Goal: Navigation & Orientation: Understand site structure

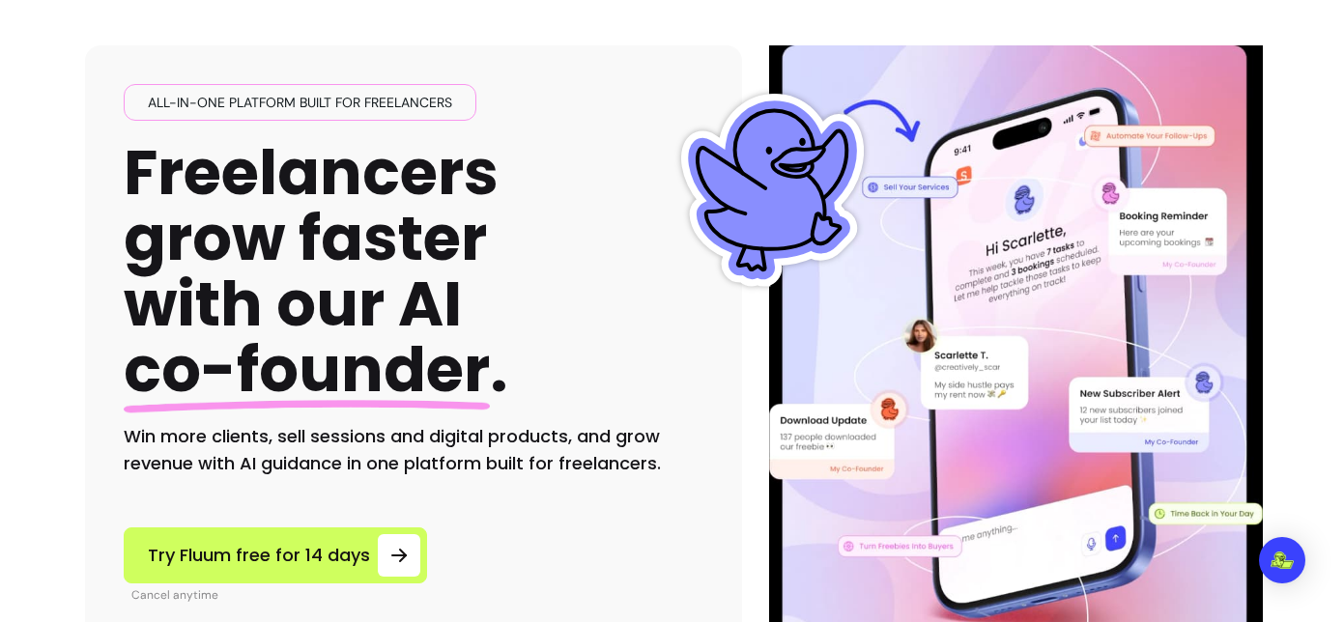
scroll to position [101, 0]
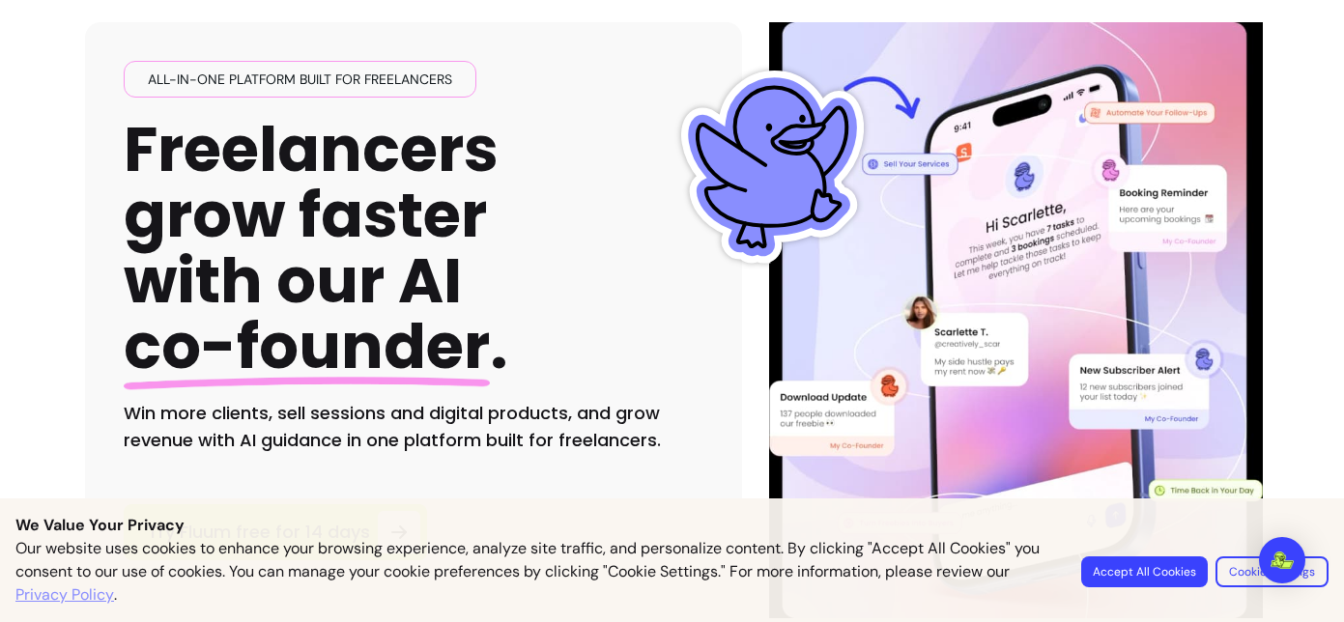
click at [1150, 574] on button "Accept All Cookies" at bounding box center [1144, 571] width 127 height 31
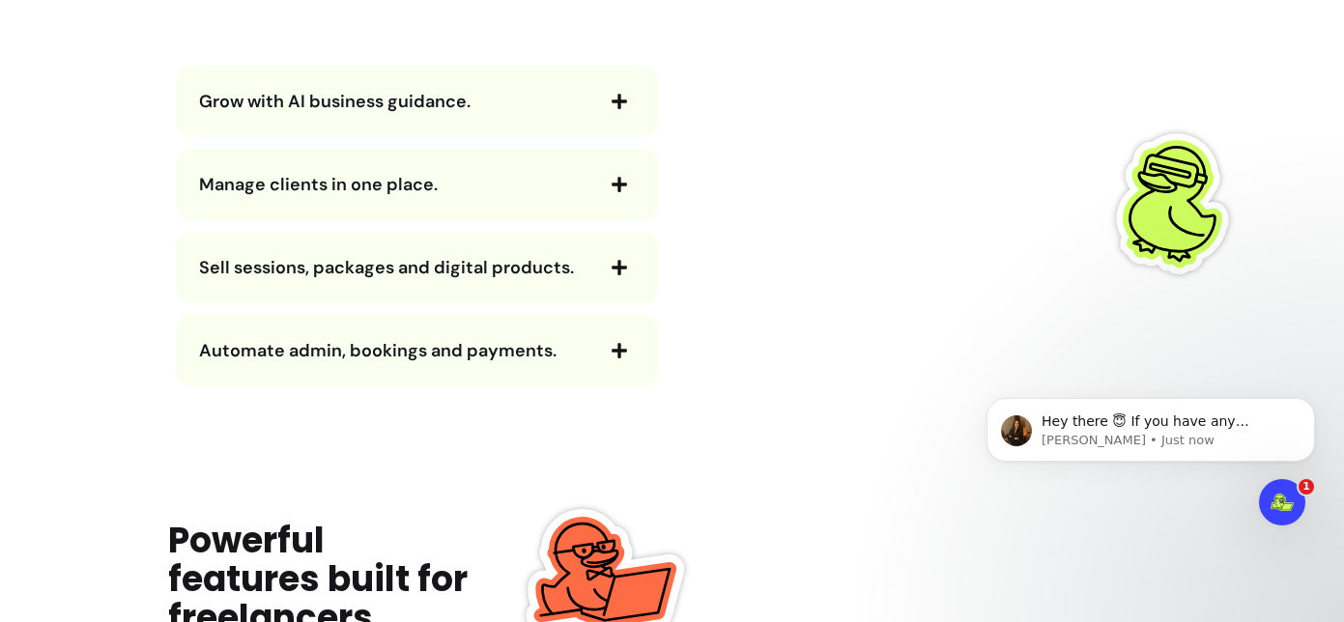
scroll to position [2214, 0]
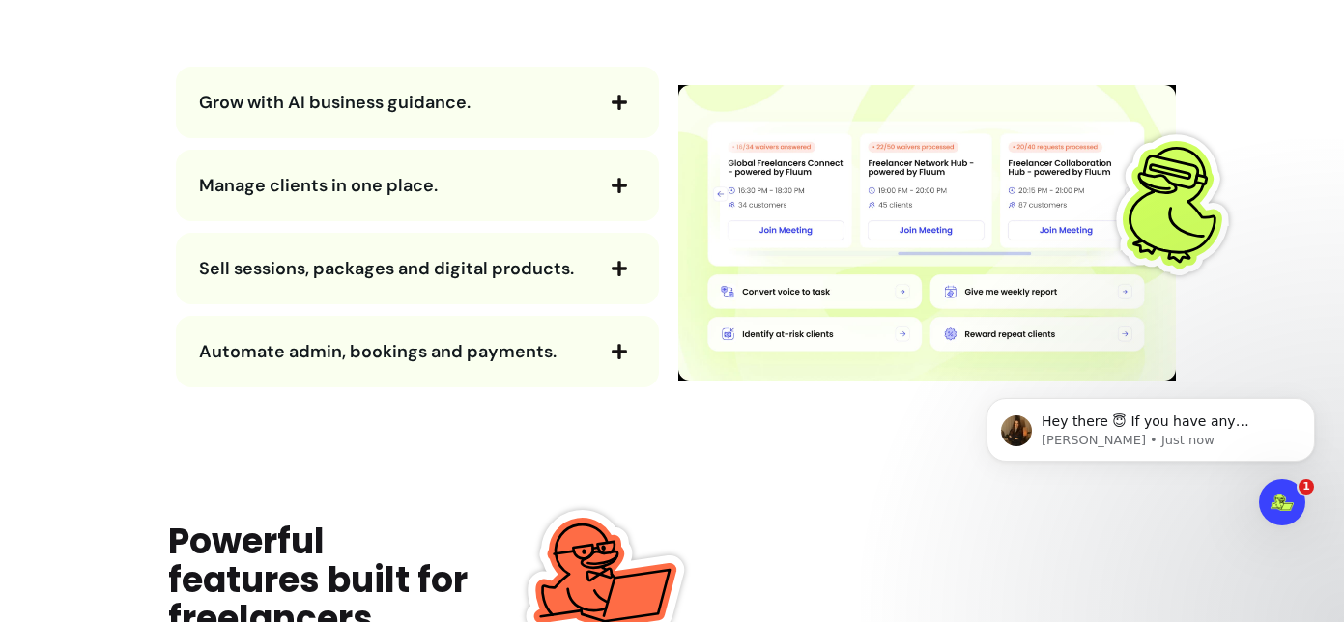
click at [423, 270] on span "Sell sessions, packages and digital products." at bounding box center [386, 268] width 375 height 23
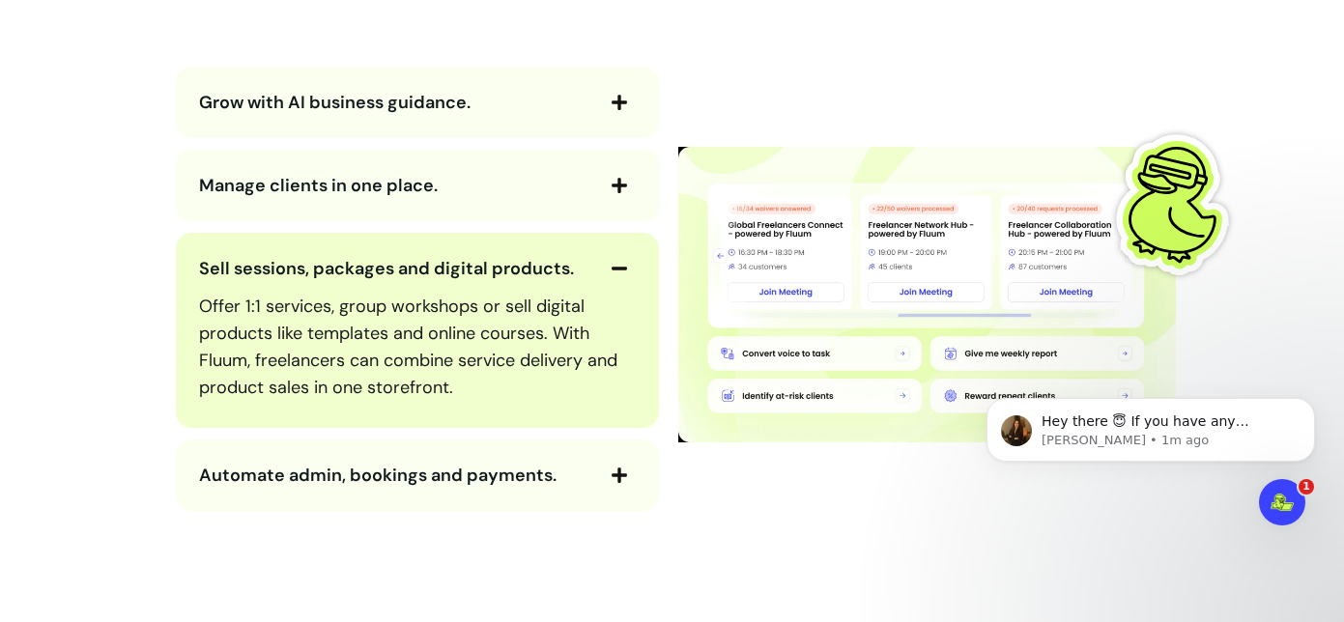
click at [423, 270] on span "Sell sessions, packages and digital products." at bounding box center [386, 268] width 375 height 23
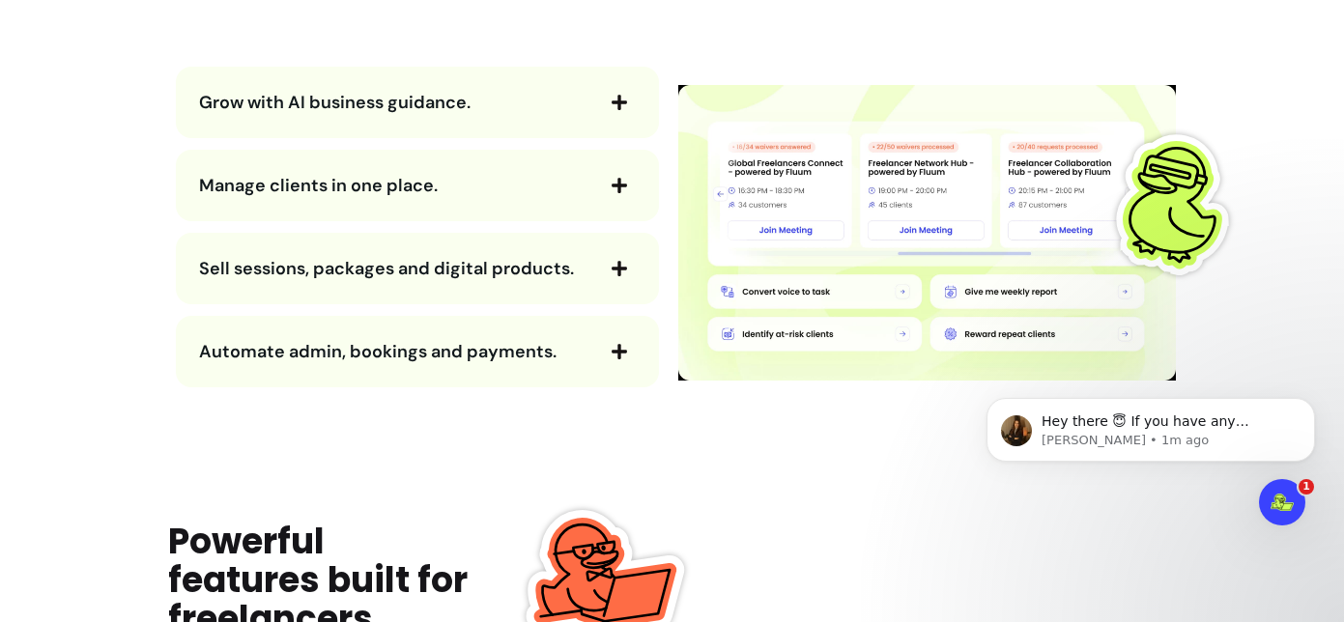
click at [389, 91] on span "Grow with AI business guidance." at bounding box center [334, 102] width 271 height 23
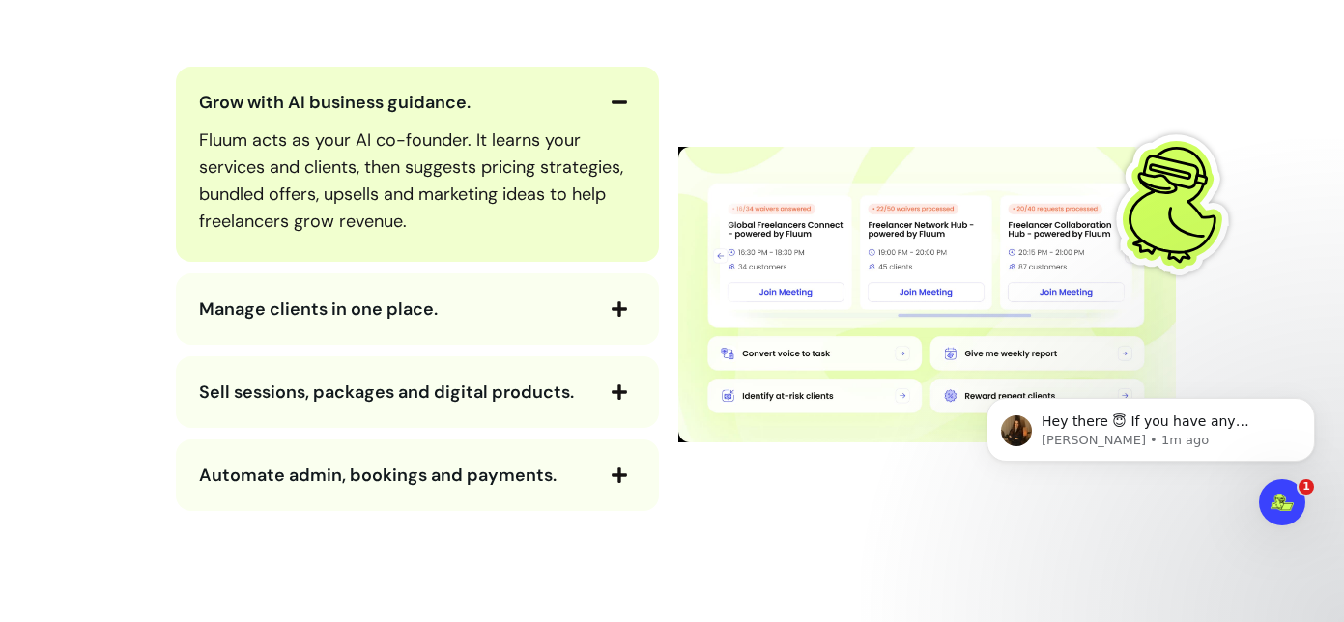
click at [389, 91] on span "Grow with AI business guidance." at bounding box center [334, 102] width 271 height 23
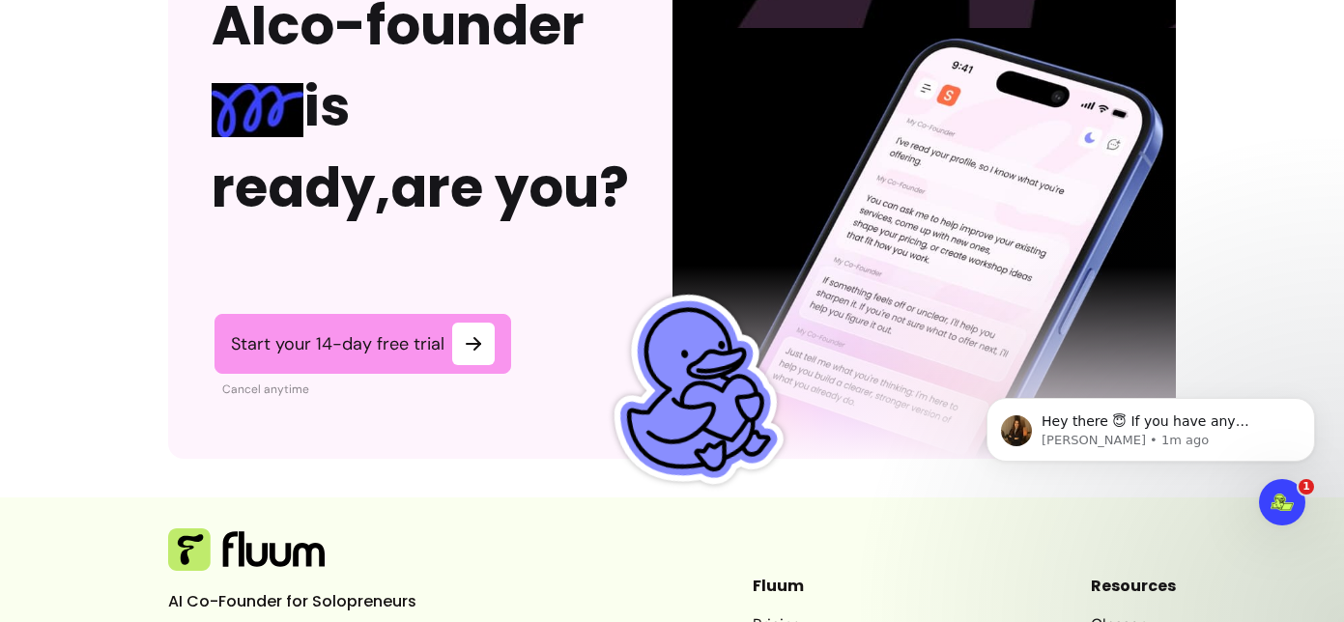
scroll to position [5114, 0]
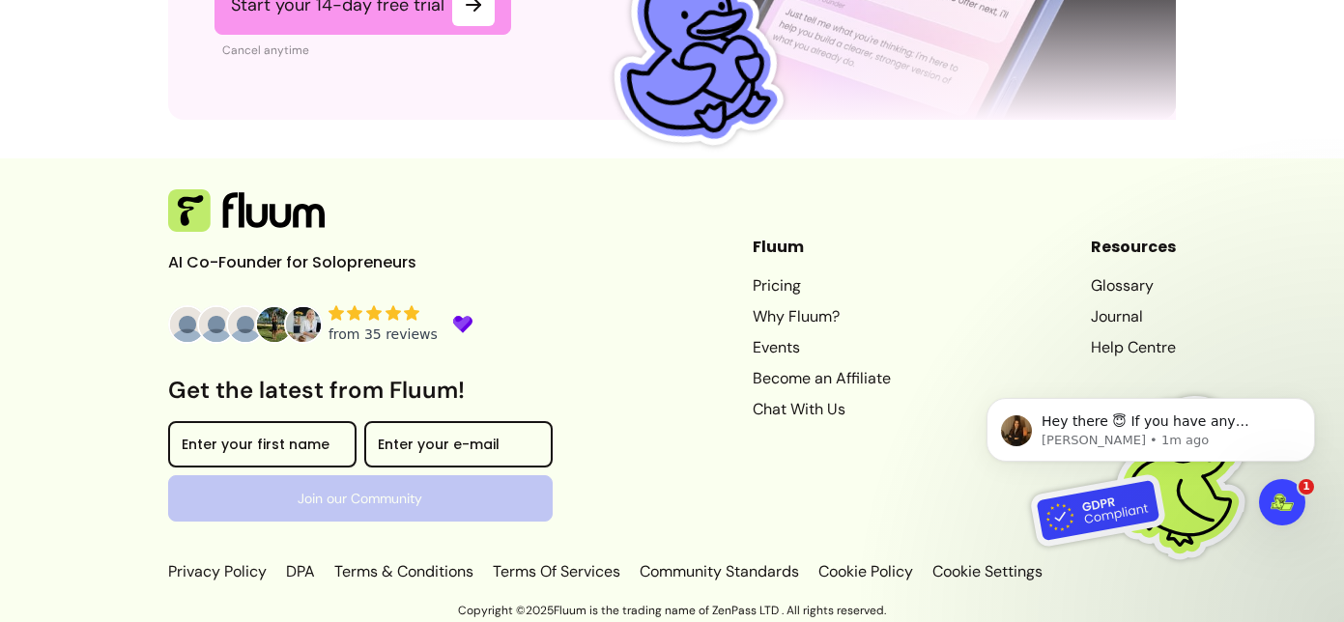
click at [102, 391] on footer "AI Co-Founder for Solopreneurs Get the latest from Fluum! Enter your first name…" at bounding box center [672, 378] width 1344 height 440
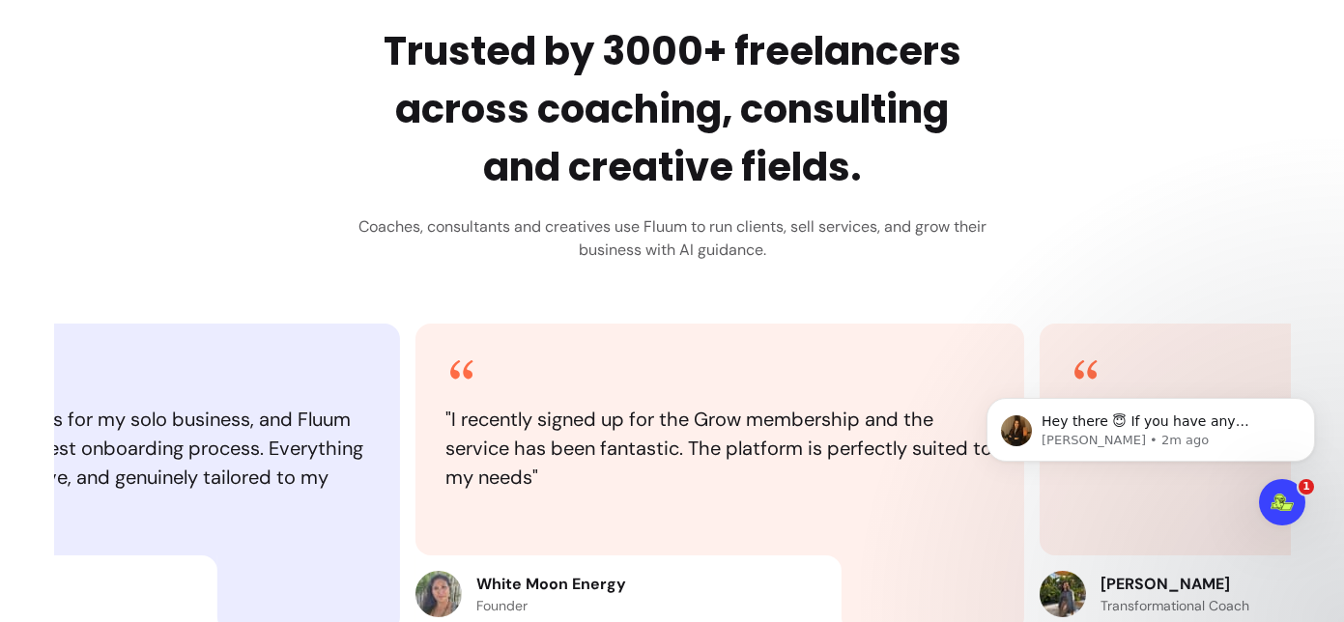
scroll to position [0, 0]
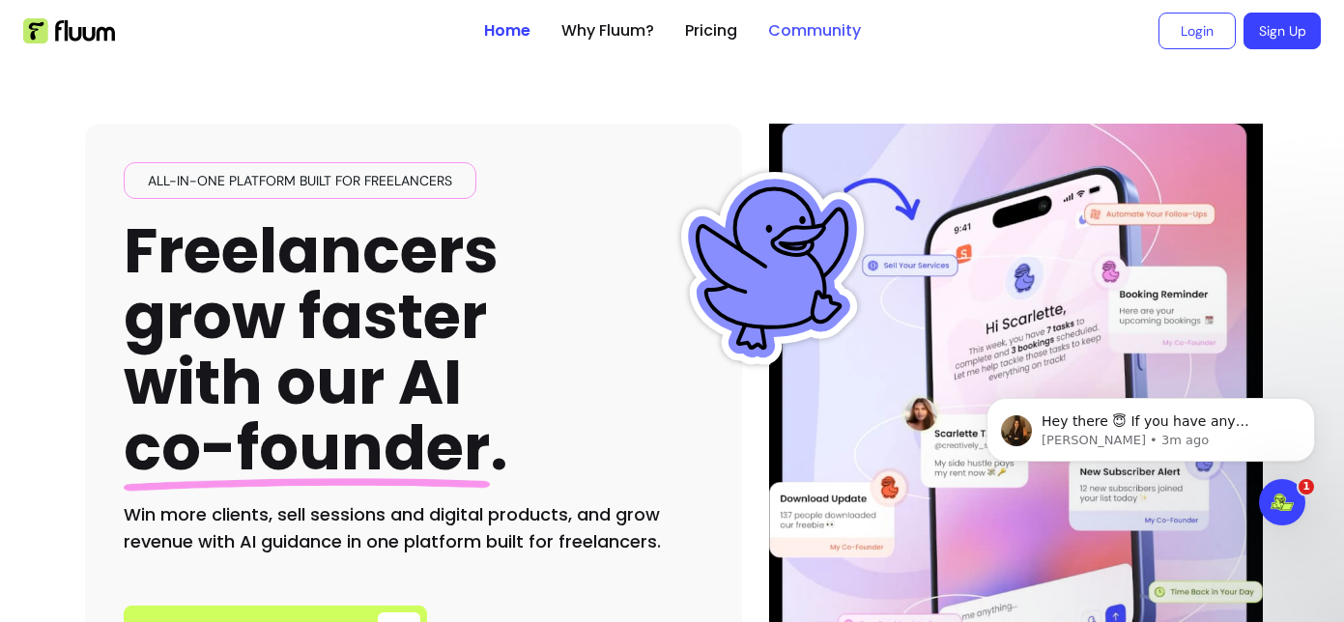
click at [804, 30] on link "Community" at bounding box center [814, 30] width 93 height 23
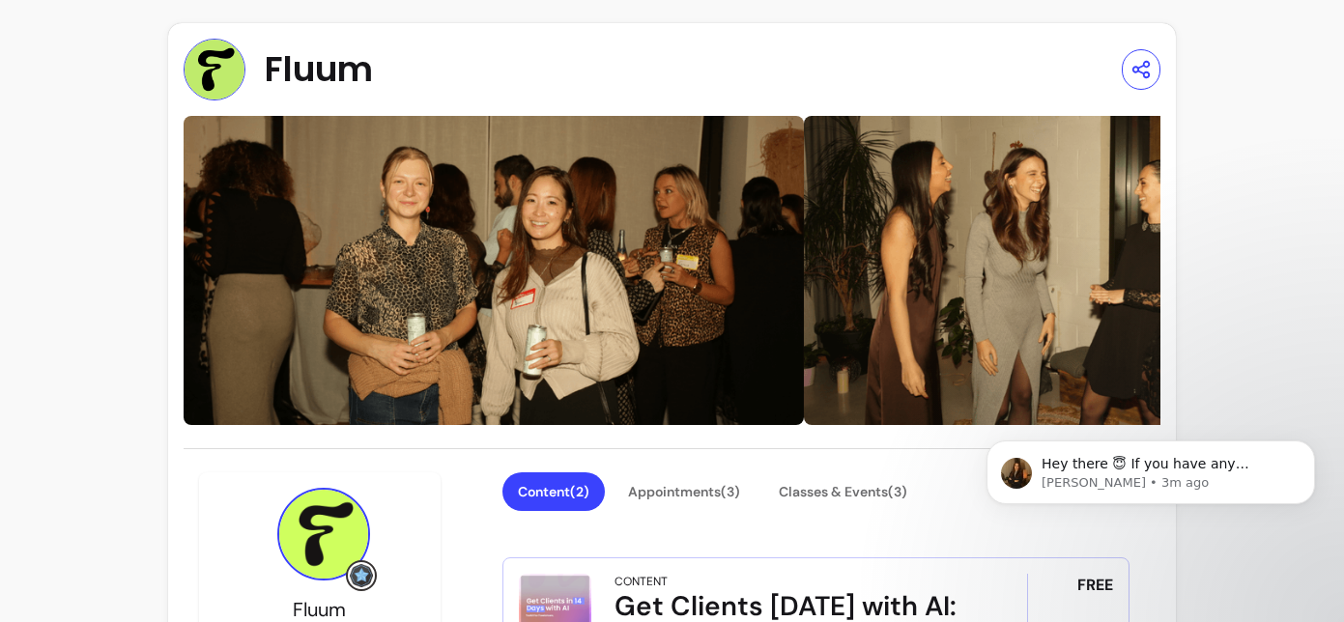
scroll to position [275, 0]
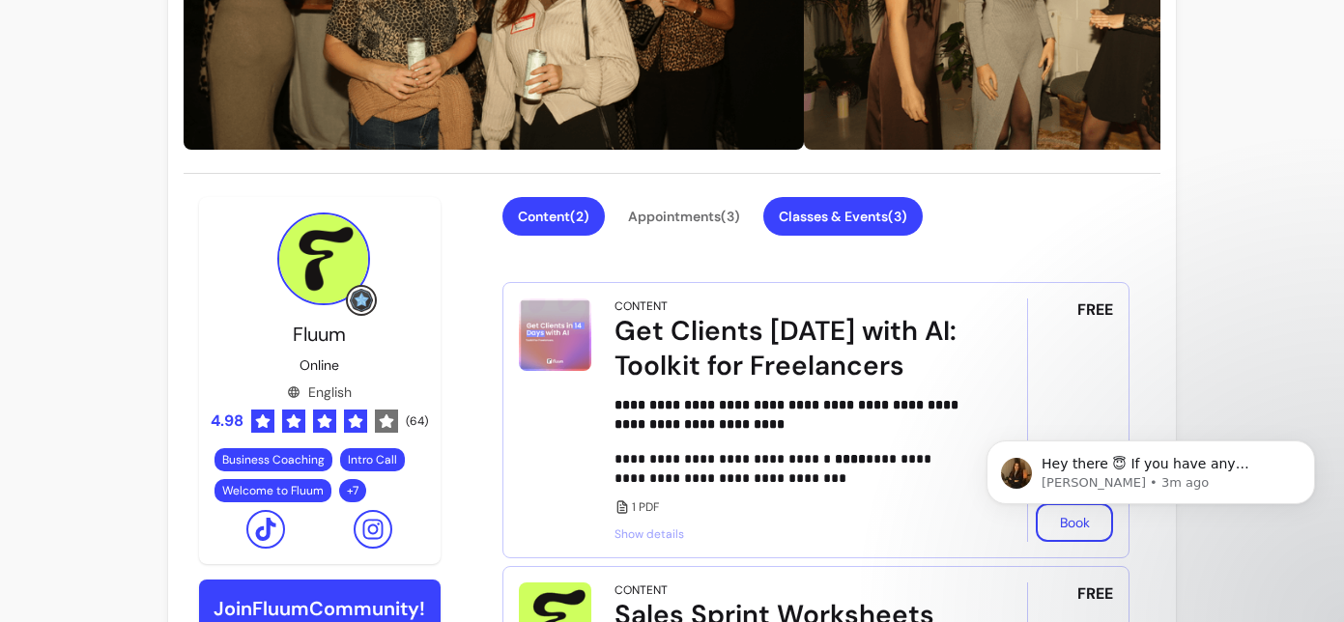
click at [813, 205] on button "Classes & Events ( 3 )" at bounding box center [842, 216] width 159 height 39
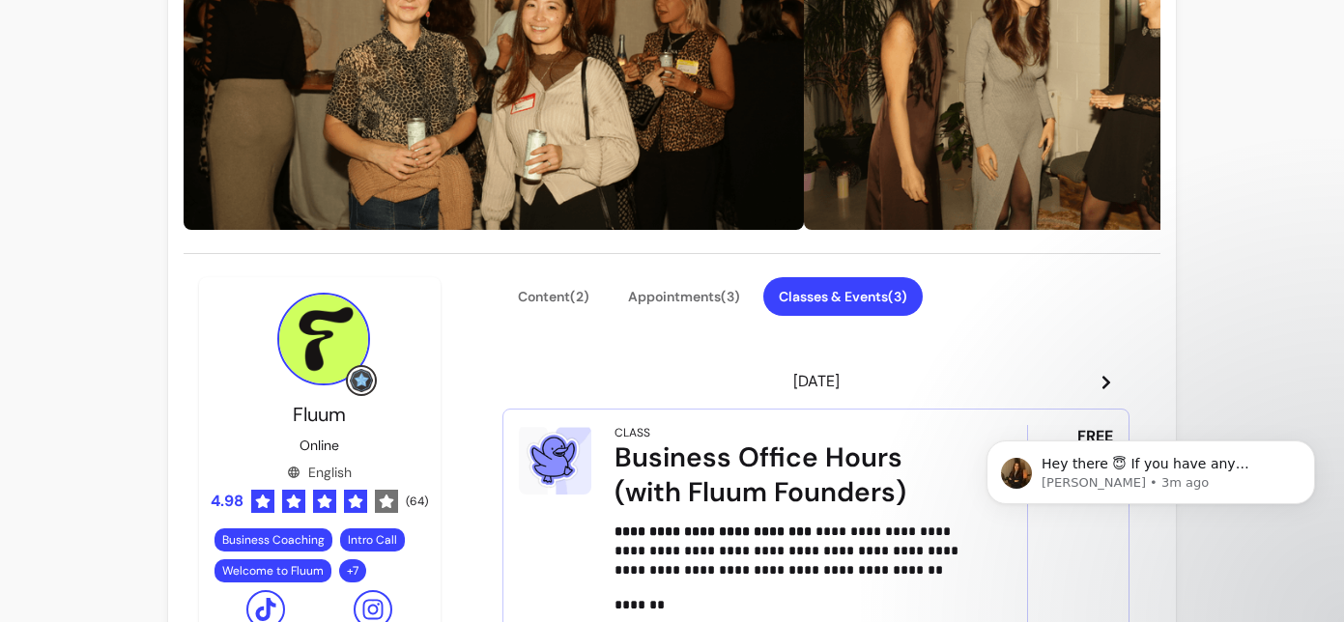
scroll to position [213, 0]
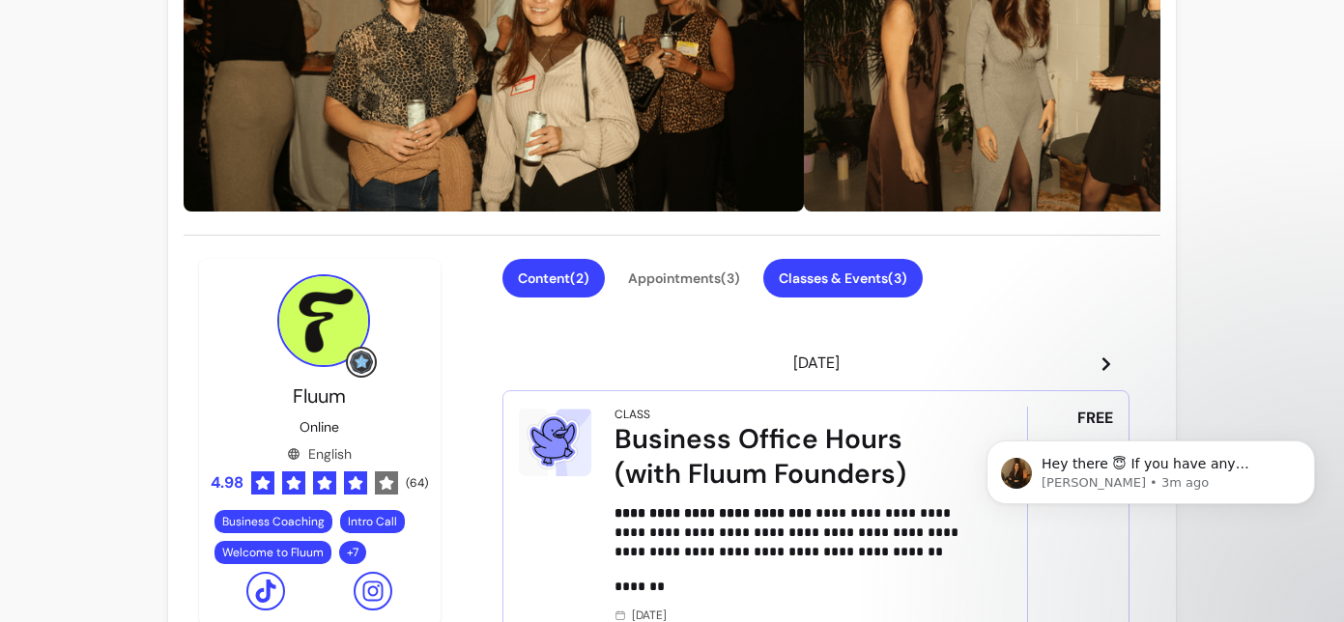
click at [544, 290] on button "Content ( 2 )" at bounding box center [553, 278] width 102 height 39
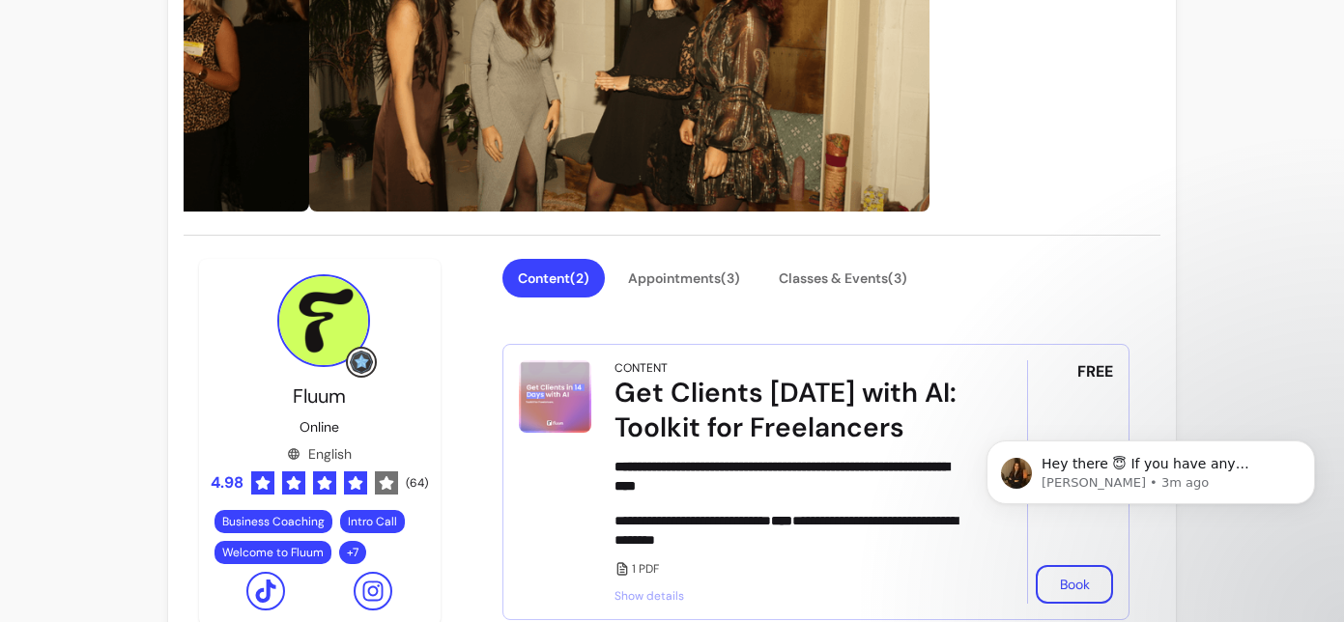
scroll to position [355, 0]
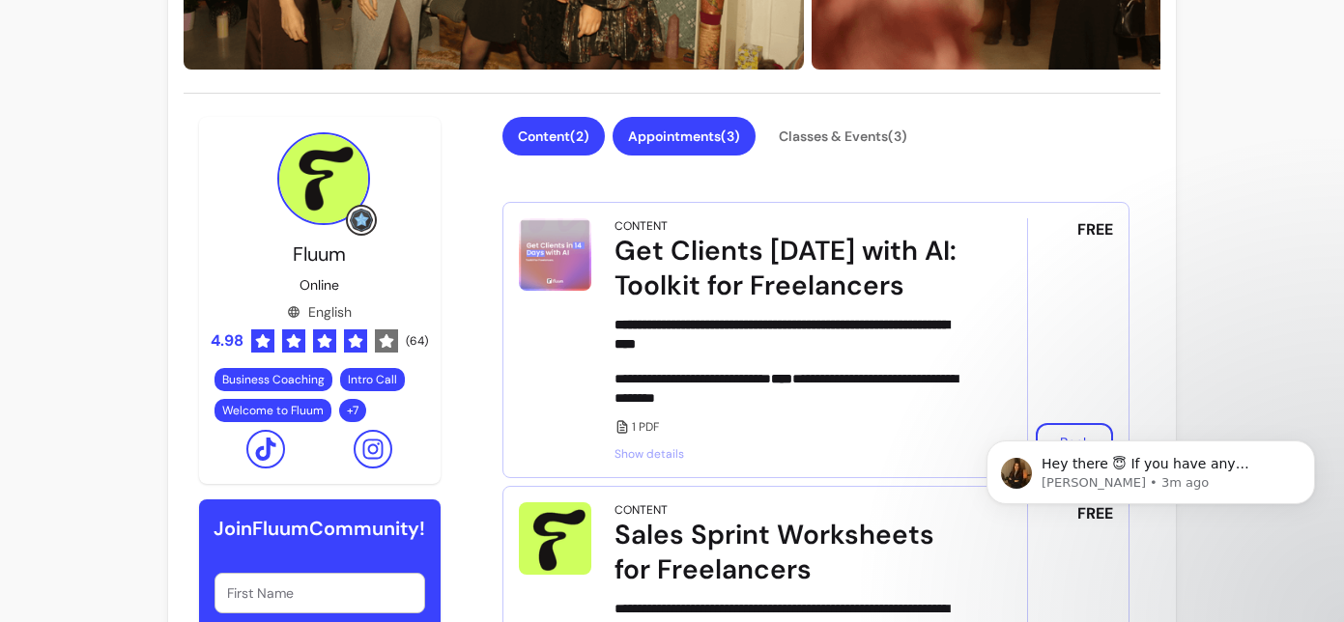
click at [671, 137] on button "Appointments ( 3 )" at bounding box center [683, 136] width 143 height 39
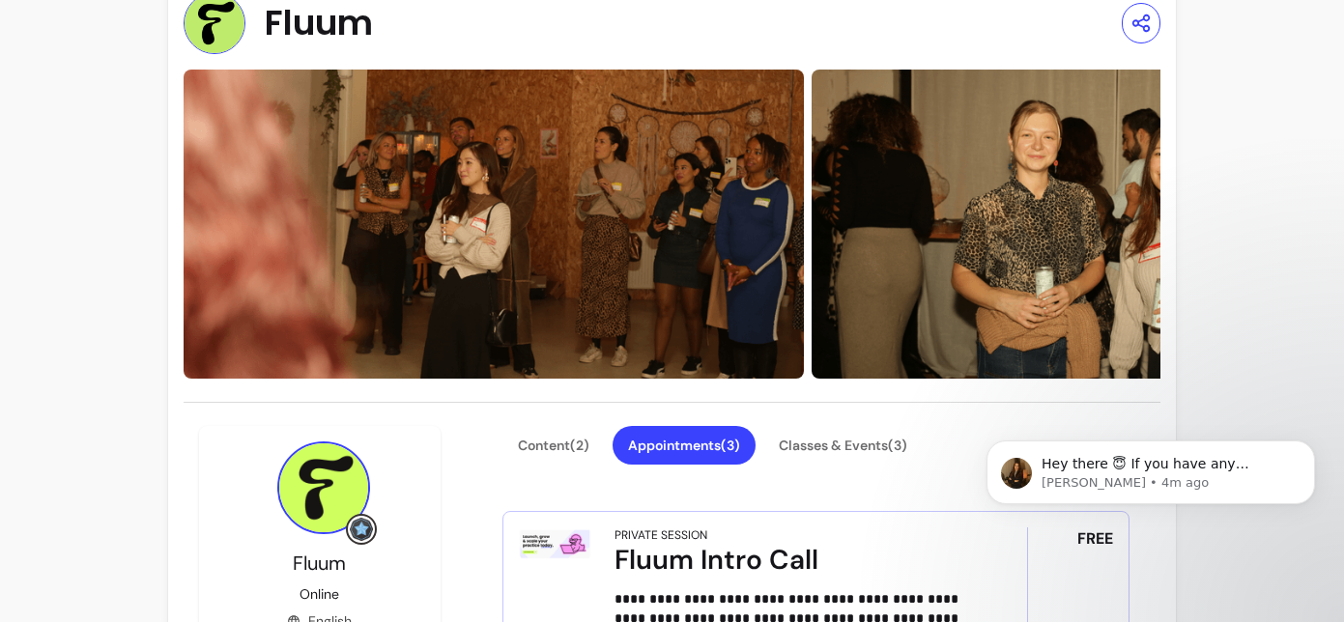
scroll to position [128, 0]
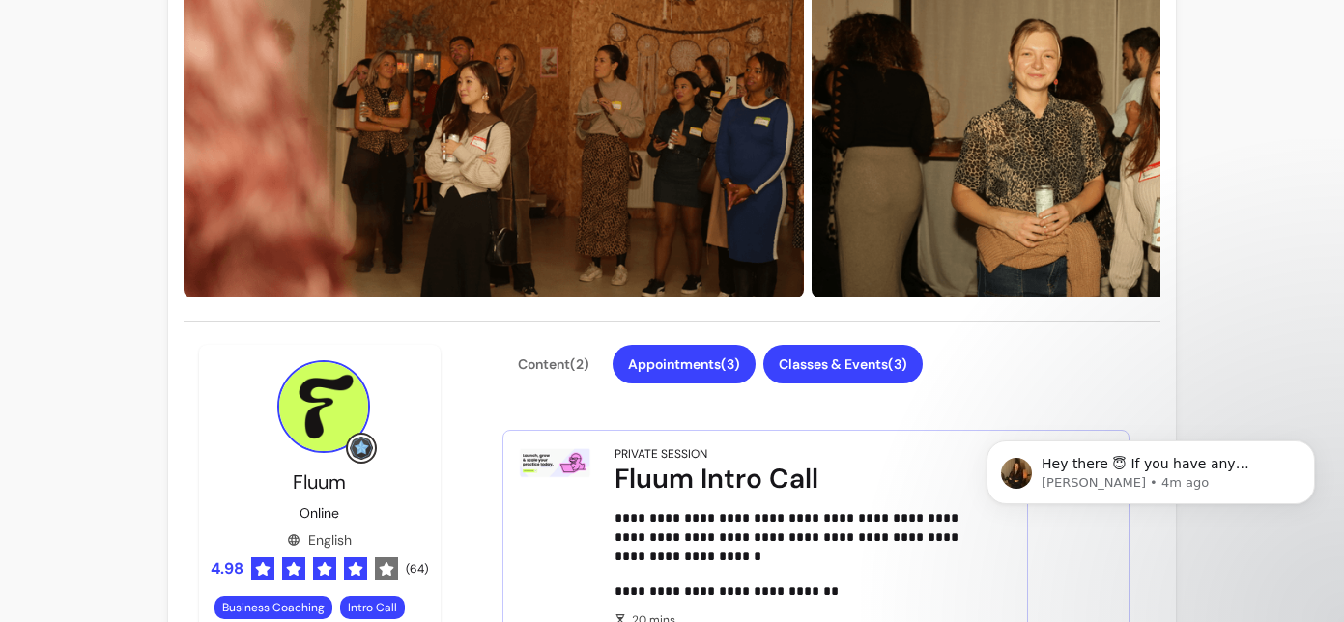
click at [785, 369] on button "Classes & Events ( 3 )" at bounding box center [842, 364] width 159 height 39
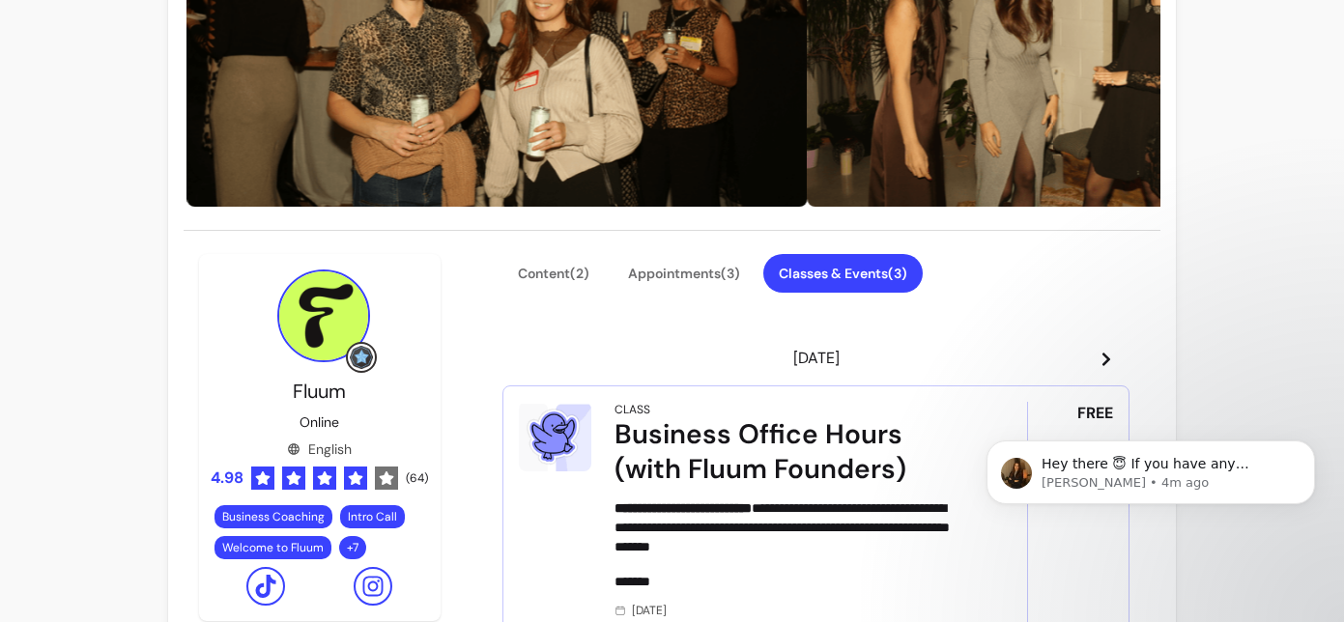
scroll to position [170, 0]
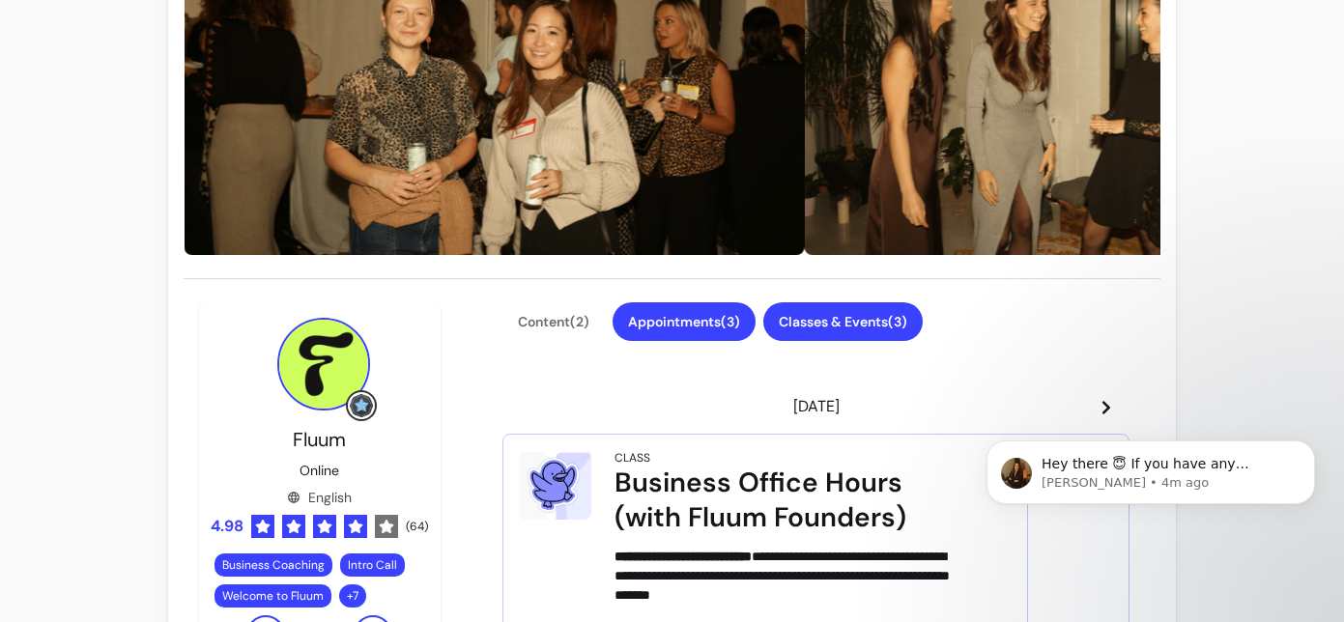
click at [674, 313] on button "Appointments ( 3 )" at bounding box center [683, 321] width 143 height 39
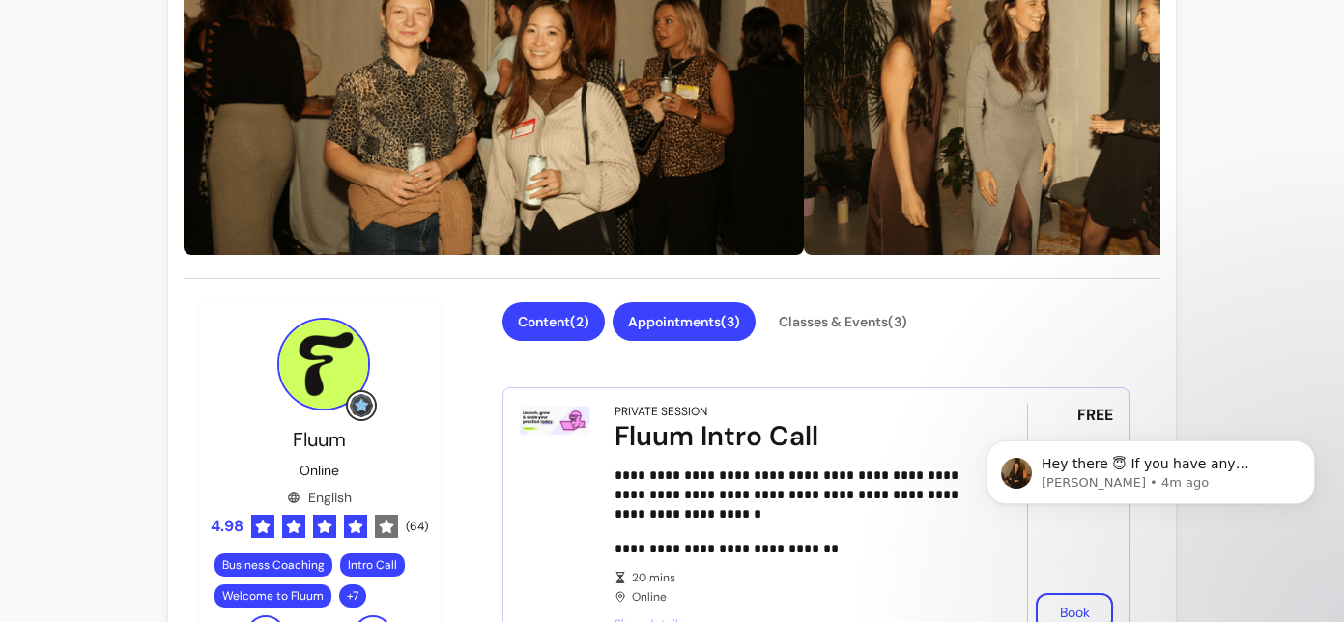
click at [556, 312] on button "Content ( 2 )" at bounding box center [553, 321] width 102 height 39
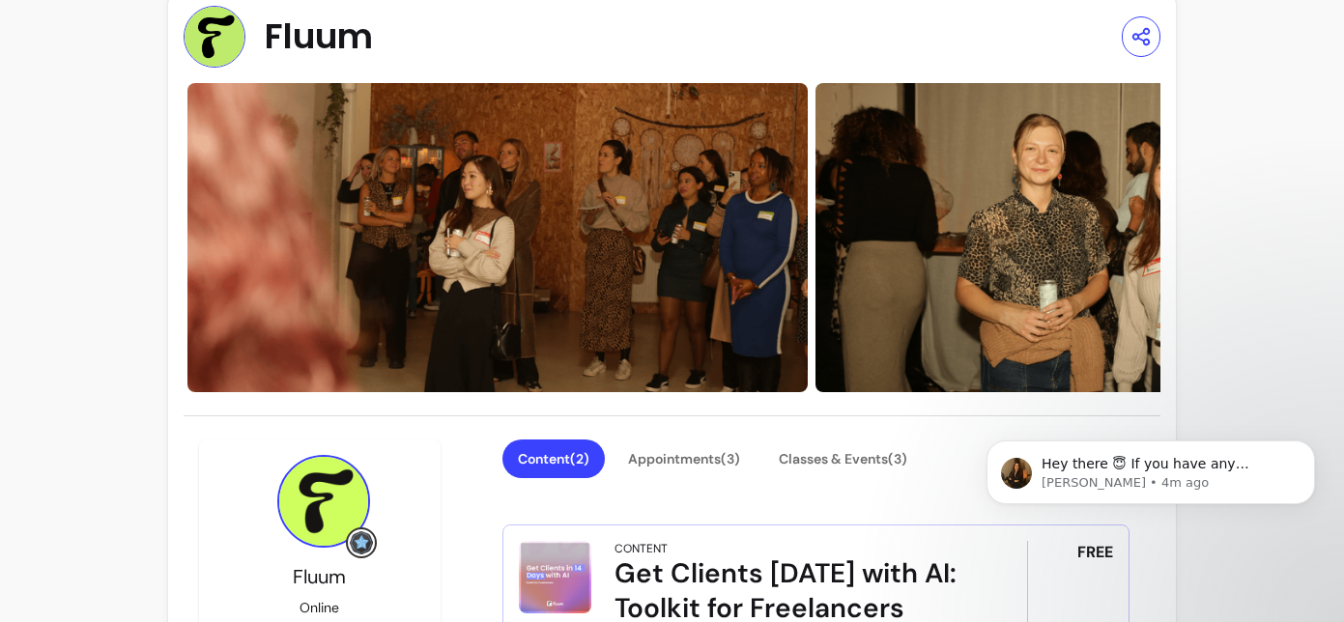
scroll to position [0, 0]
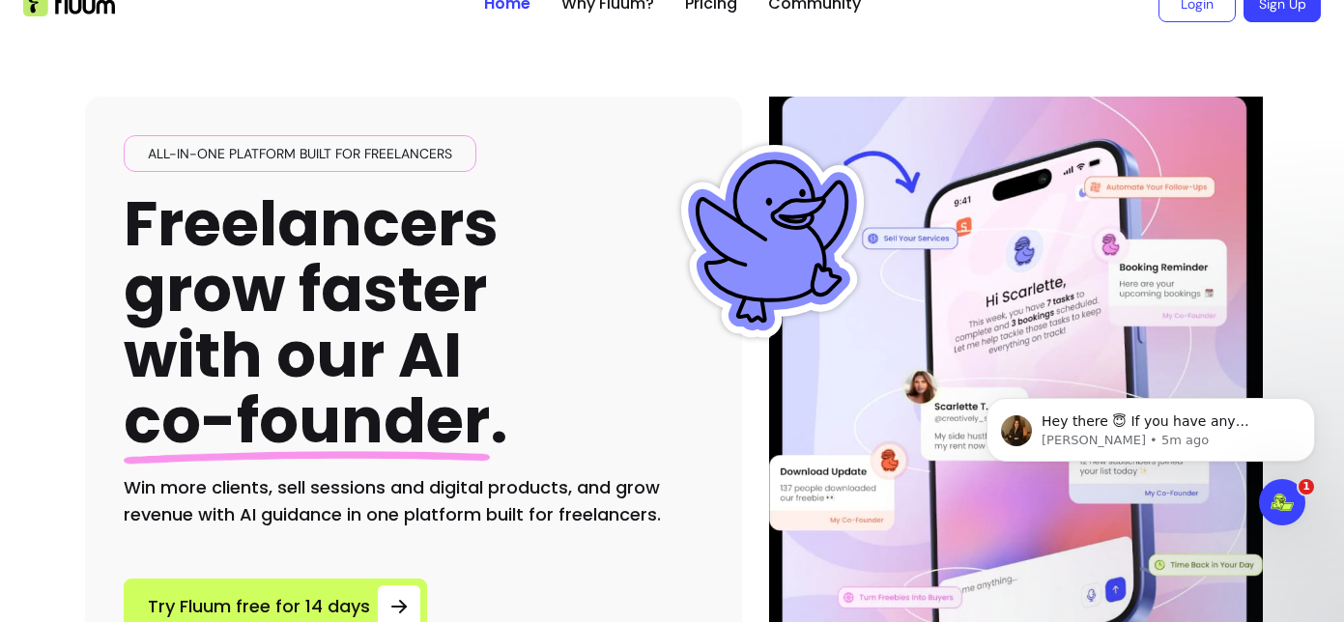
scroll to position [31, 0]
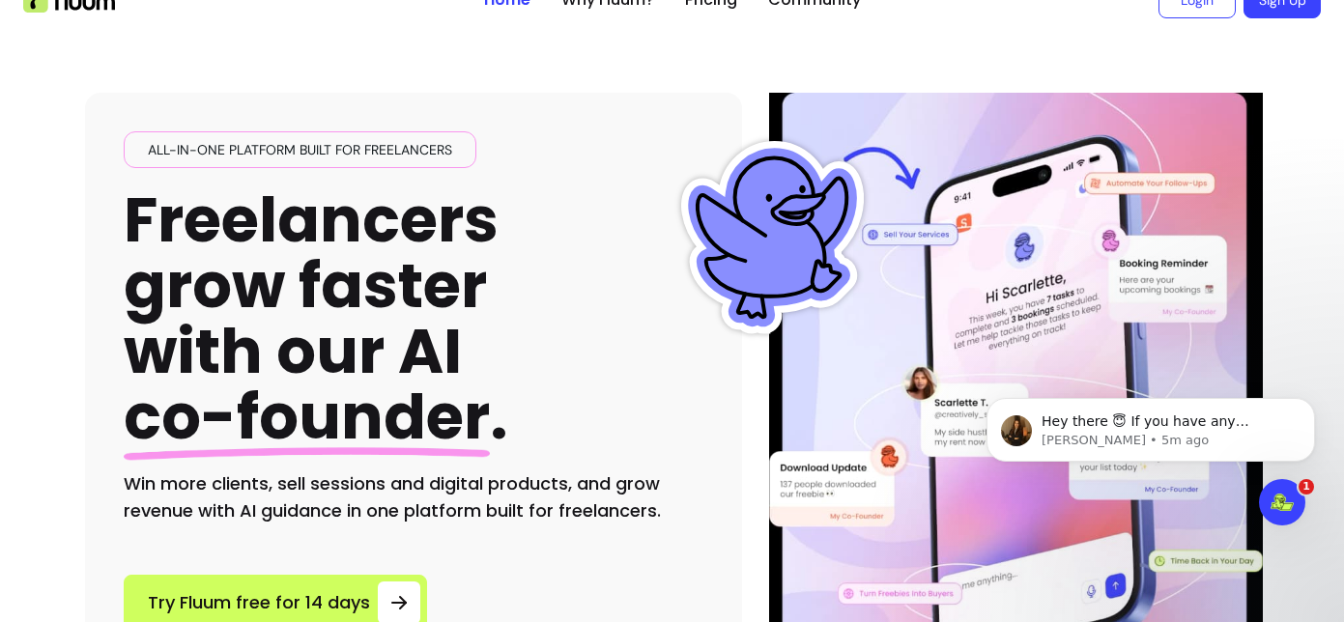
click at [611, 253] on div "All-in-one platform built for freelancers Freelancers grow faster with our AI c…" at bounding box center [414, 327] width 580 height 393
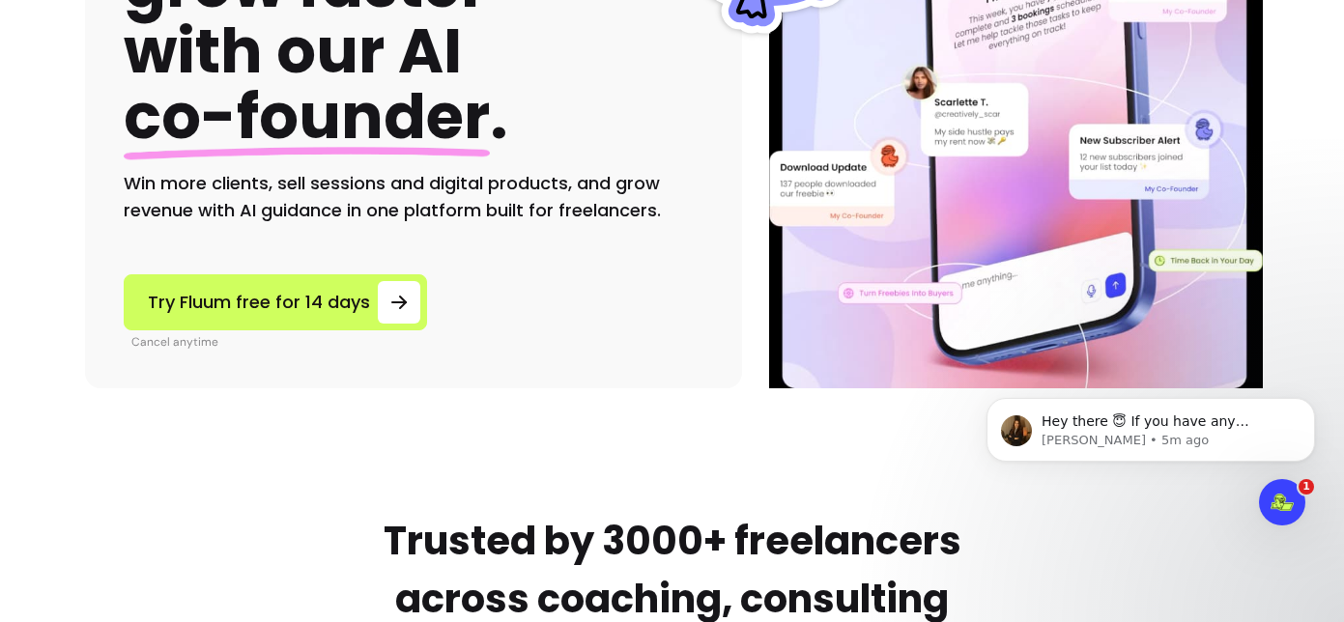
scroll to position [703, 0]
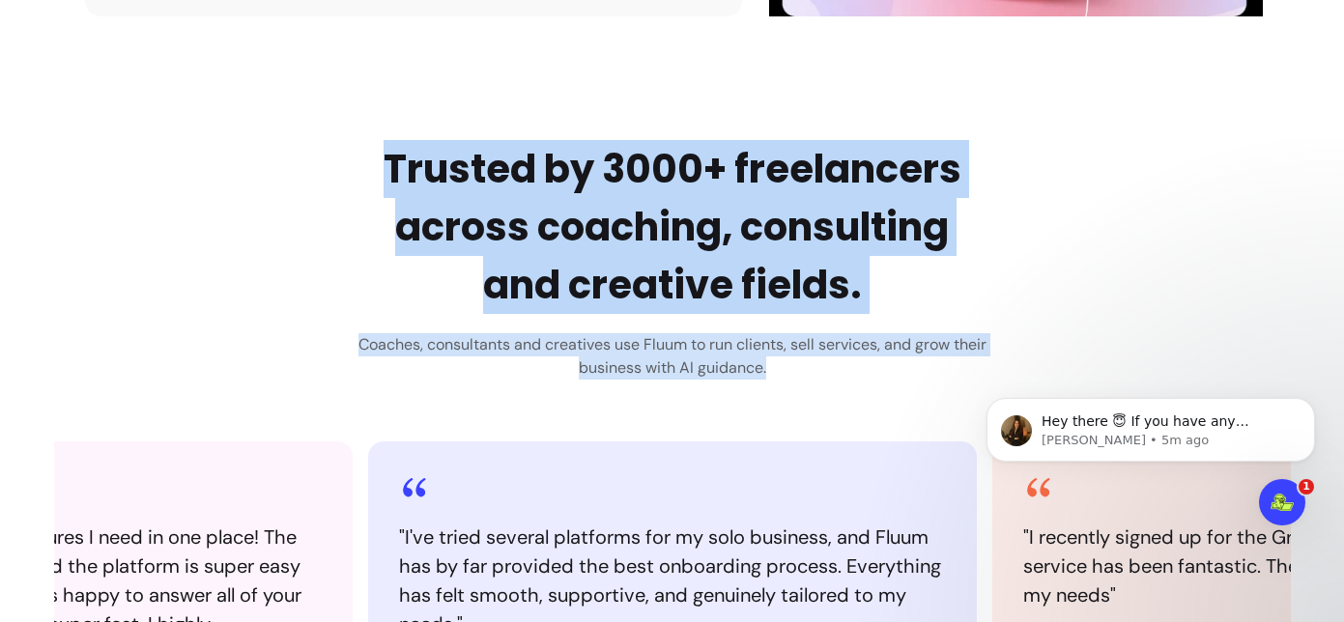
drag, startPoint x: 372, startPoint y: 165, endPoint x: 834, endPoint y: 371, distance: 505.5
click at [834, 371] on div "Trusted by 3000+ freelancers across coaching, consulting and creative fields. C…" at bounding box center [672, 260] width 628 height 240
copy div "Trusted by 3000+ freelancers across coaching, consulting and creative fields. C…"
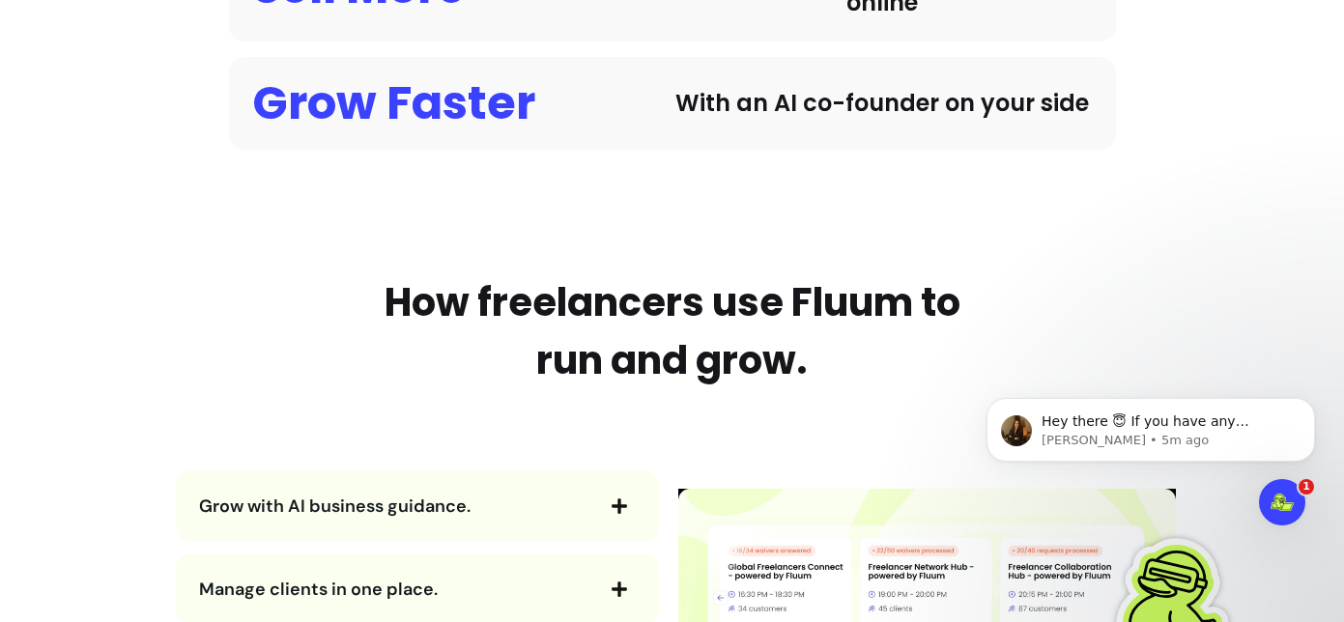
scroll to position [2199, 0]
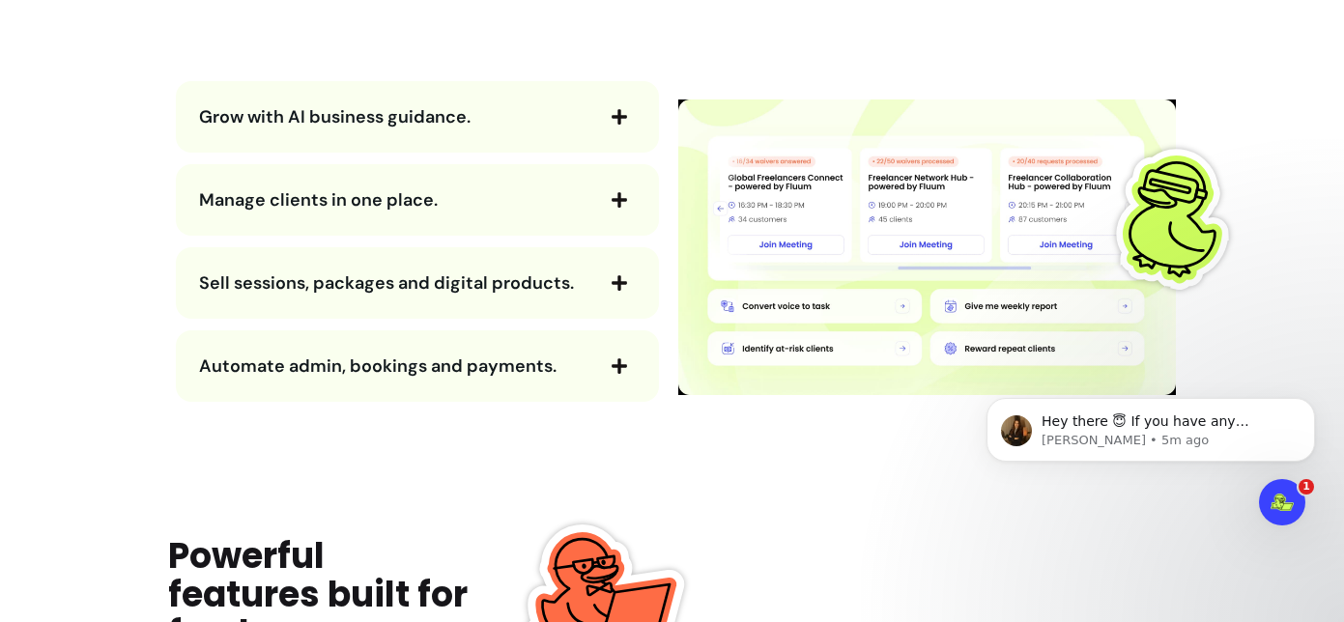
click at [376, 128] on span "Grow with AI business guidance." at bounding box center [395, 116] width 392 height 27
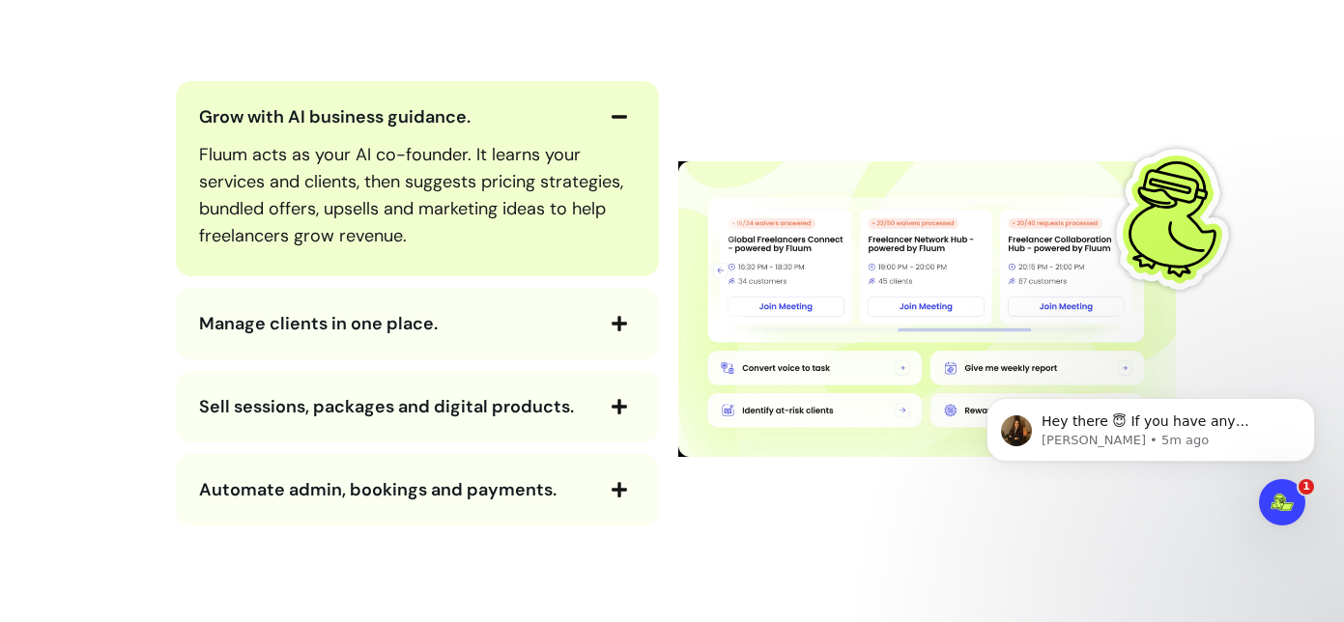
click at [376, 128] on span "Grow with AI business guidance." at bounding box center [395, 116] width 392 height 27
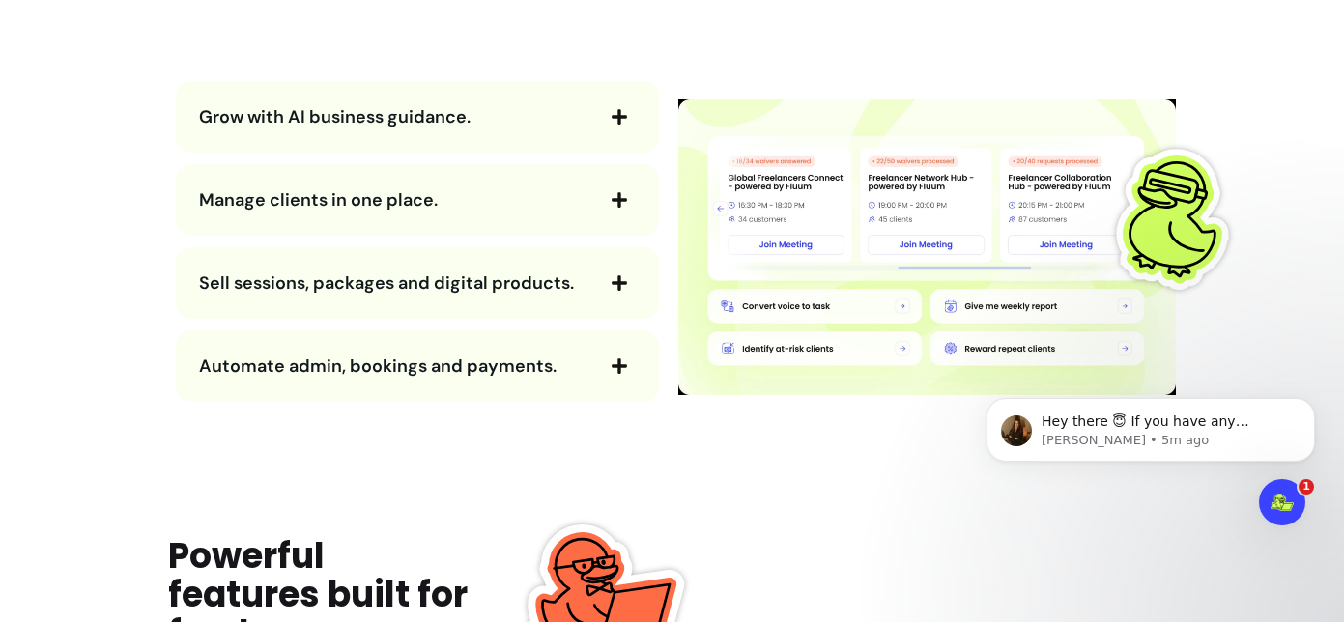
click at [367, 211] on span "Manage clients in one place." at bounding box center [395, 199] width 392 height 27
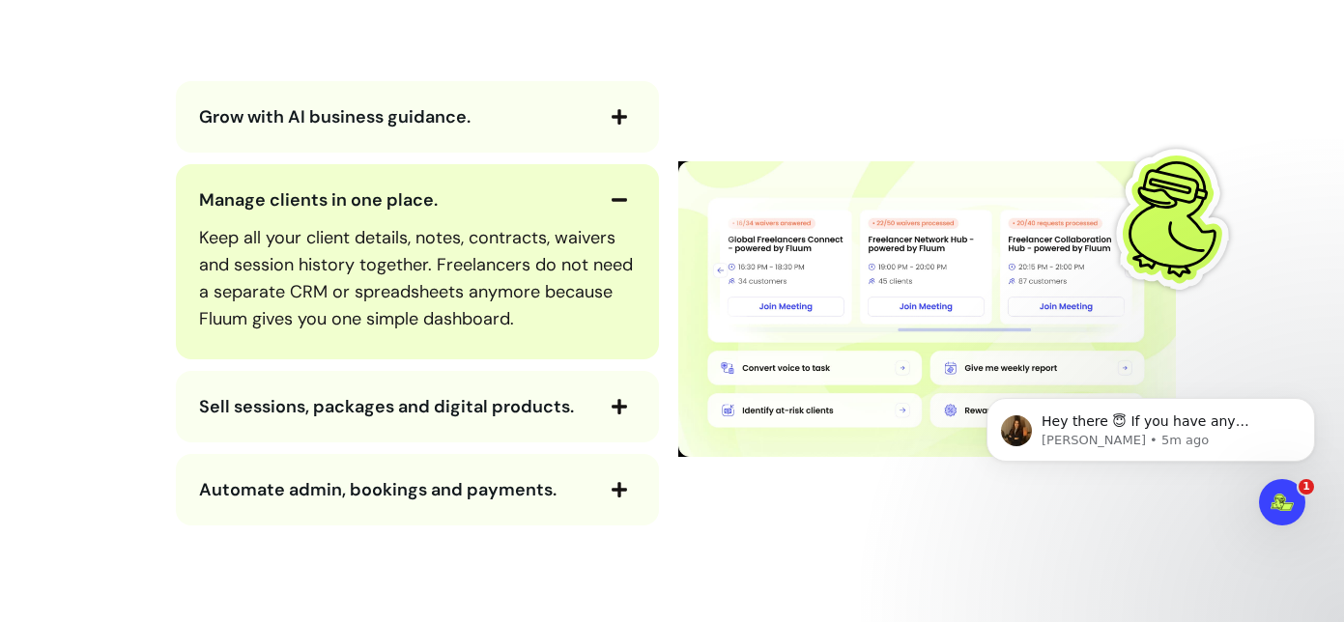
click at [367, 211] on span "Manage clients in one place." at bounding box center [395, 199] width 392 height 27
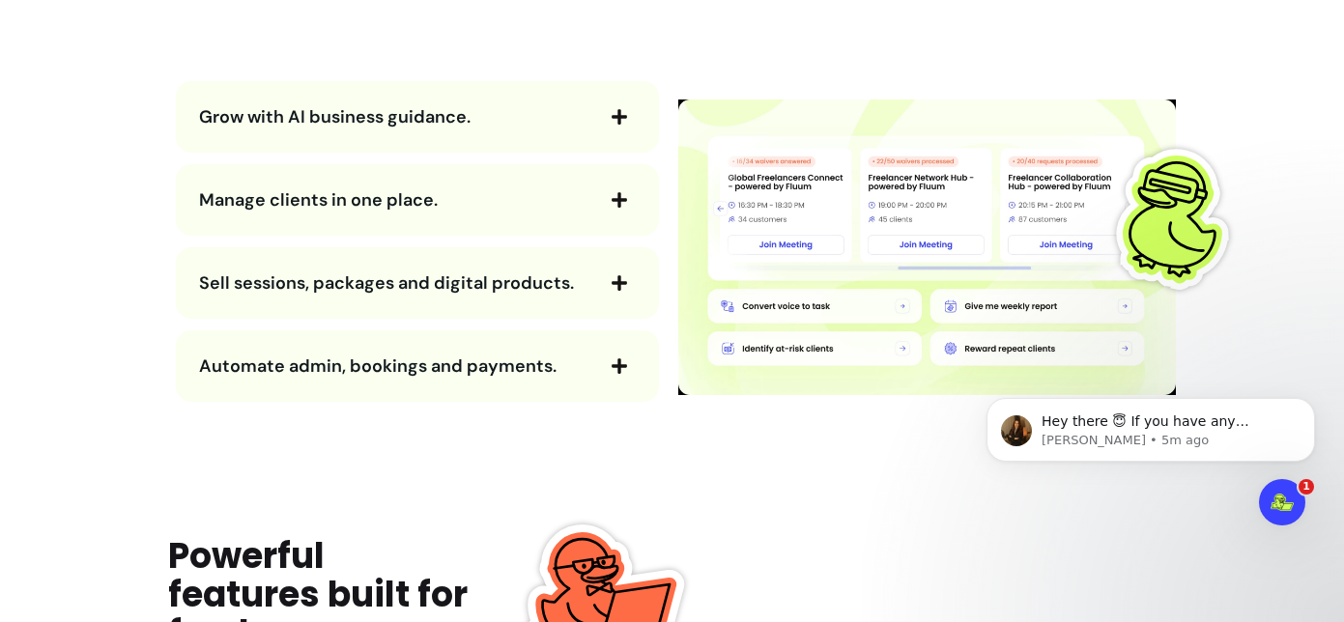
click at [360, 244] on div "Grow with AI business guidance. Manage clients in one place. Sell sessions, pac…" at bounding box center [417, 241] width 498 height 321
click at [357, 280] on span "Sell sessions, packages and digital products." at bounding box center [386, 282] width 375 height 23
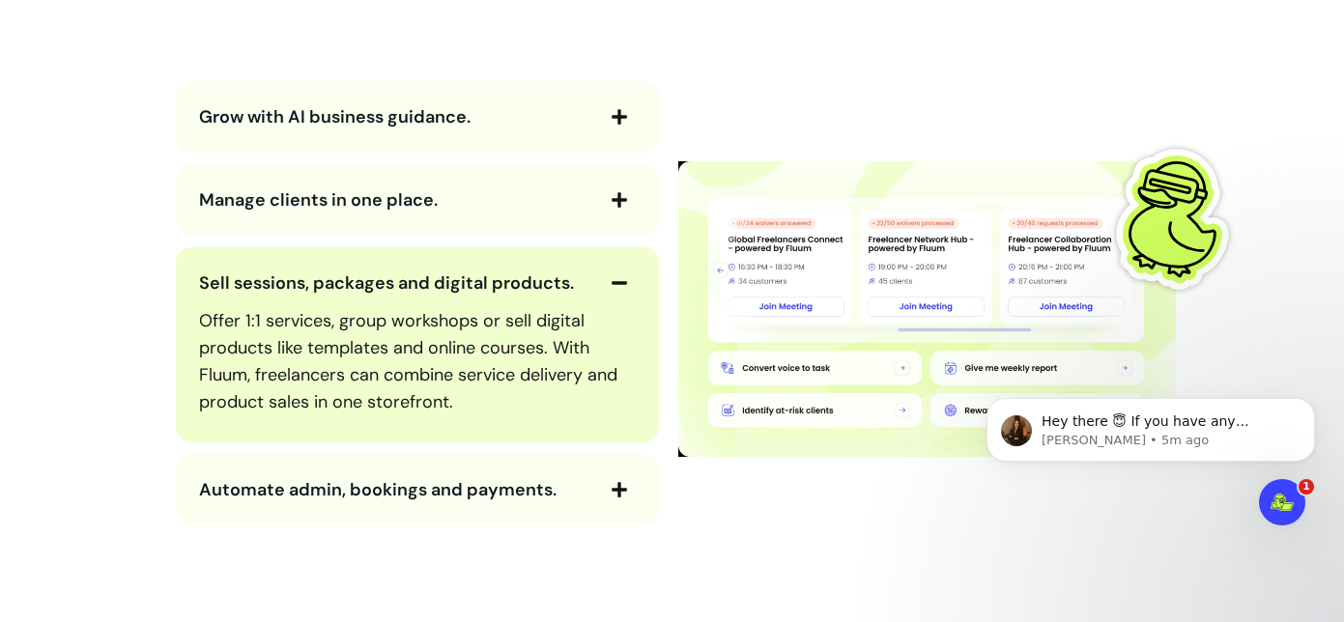
click at [357, 280] on span "Sell sessions, packages and digital products." at bounding box center [386, 282] width 375 height 23
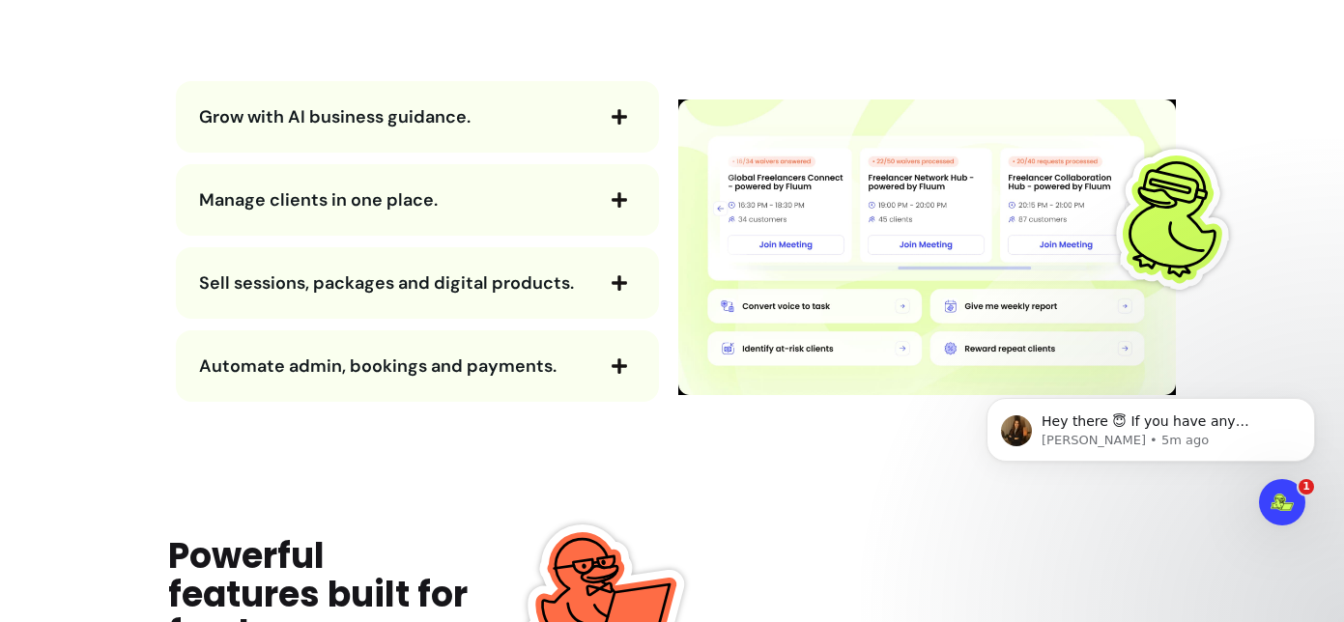
click at [342, 359] on span "Automate admin, bookings and payments." at bounding box center [377, 365] width 357 height 23
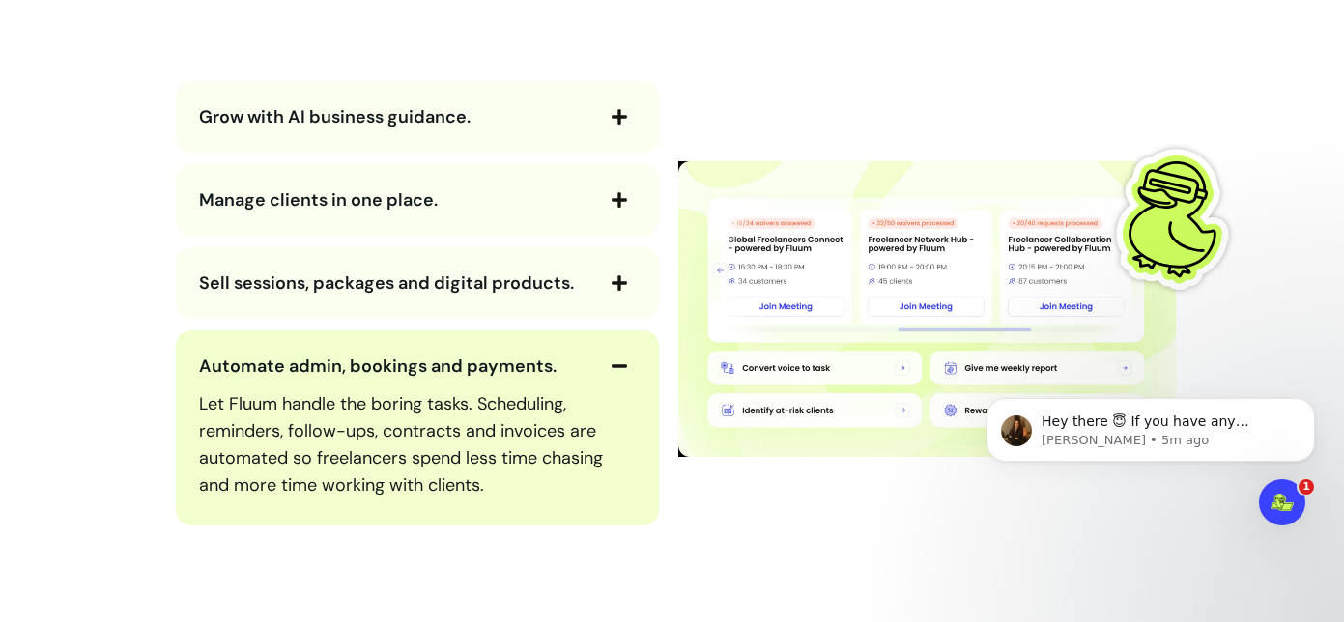
click at [342, 359] on span "Automate admin, bookings and payments." at bounding box center [377, 365] width 357 height 23
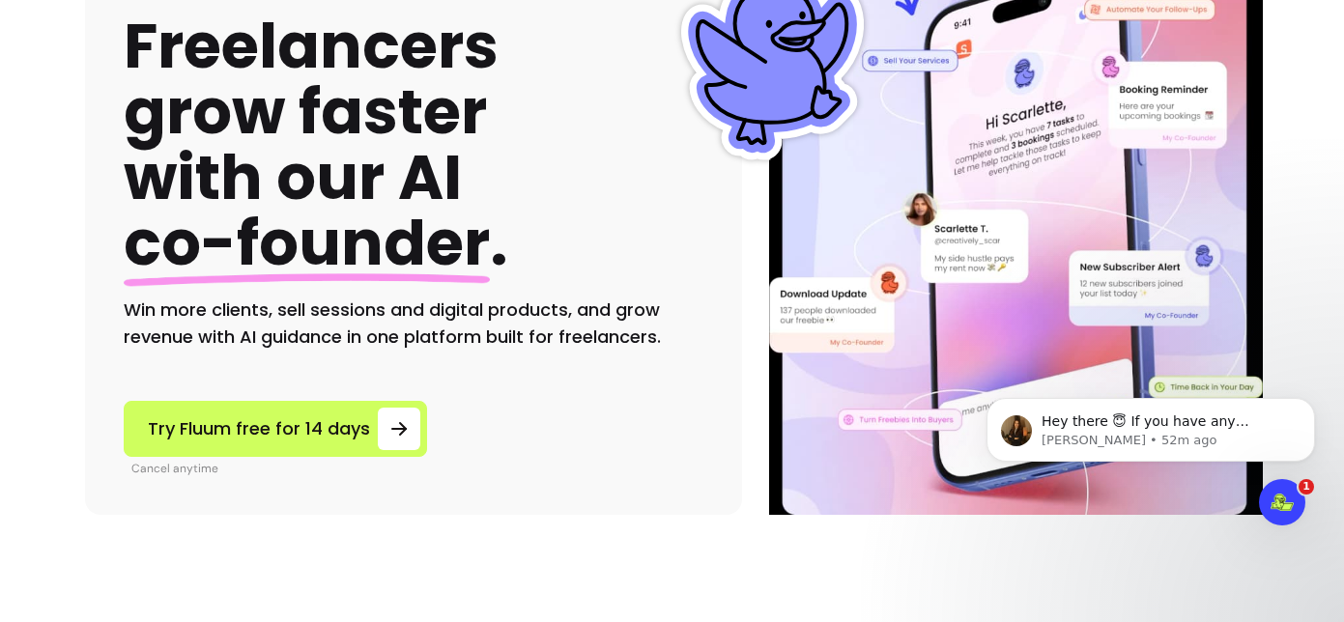
scroll to position [215, 0]
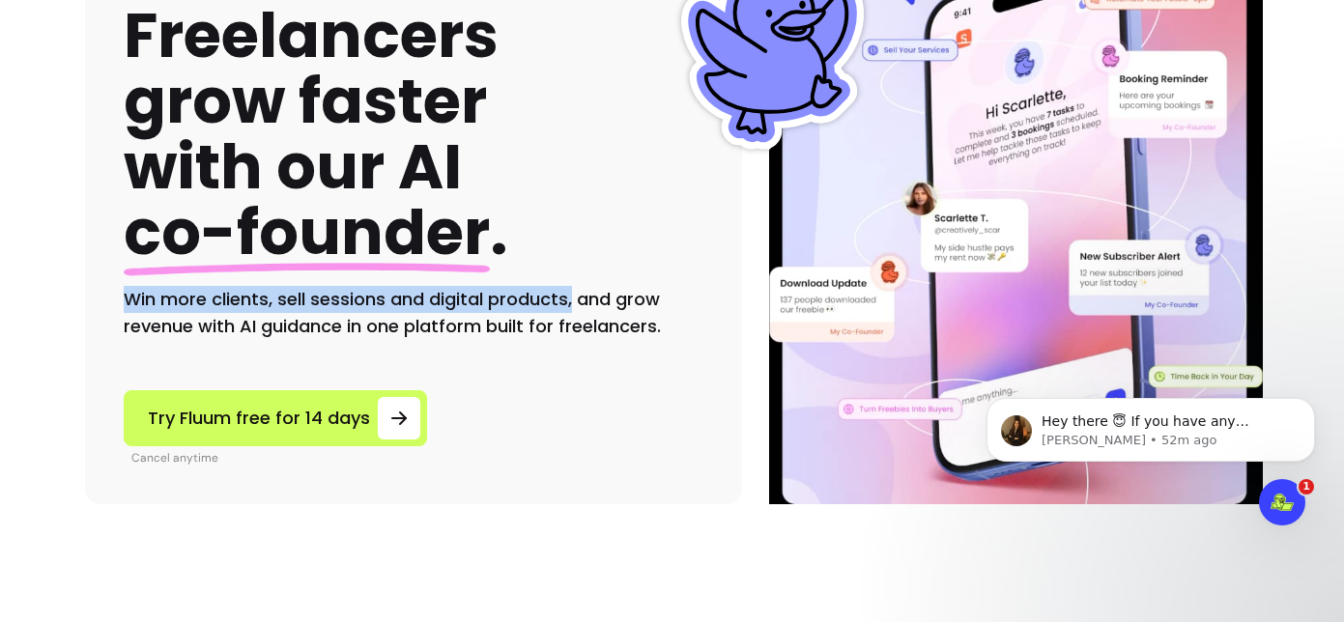
drag, startPoint x: 121, startPoint y: 298, endPoint x: 565, endPoint y: 297, distance: 444.3
click at [565, 297] on h2 "Win more clients, sell sessions and digital products, and grow revenue with AI …" at bounding box center [414, 313] width 580 height 54
copy h2 "Win more clients, sell sessions and digital products,"
